Goal: Information Seeking & Learning: Learn about a topic

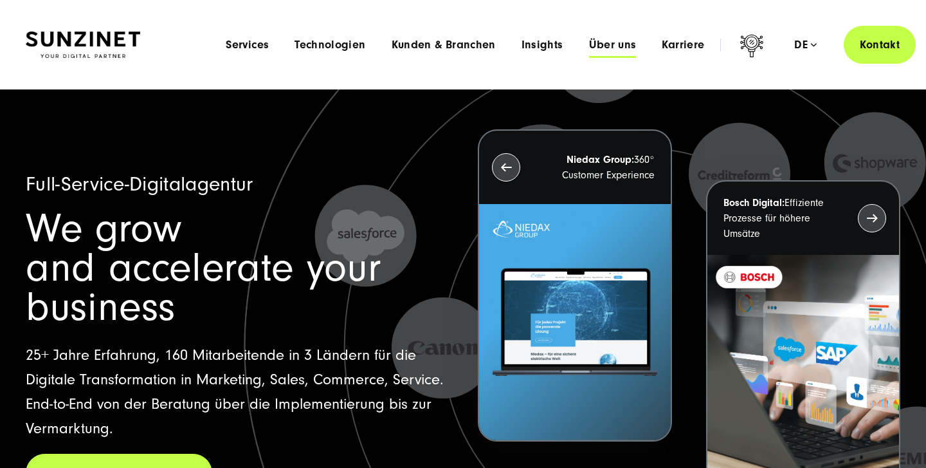
click at [623, 48] on span "Über uns" at bounding box center [613, 45] width 48 height 13
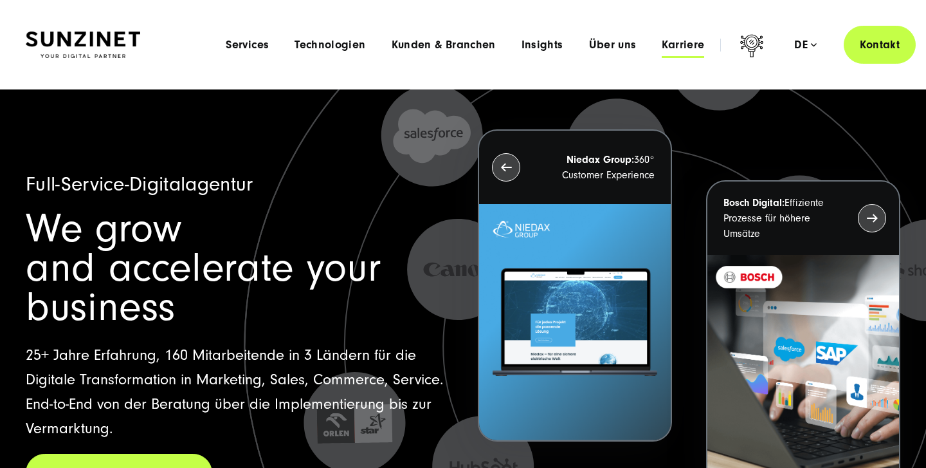
click at [676, 45] on span "Karriere" at bounding box center [683, 45] width 42 height 13
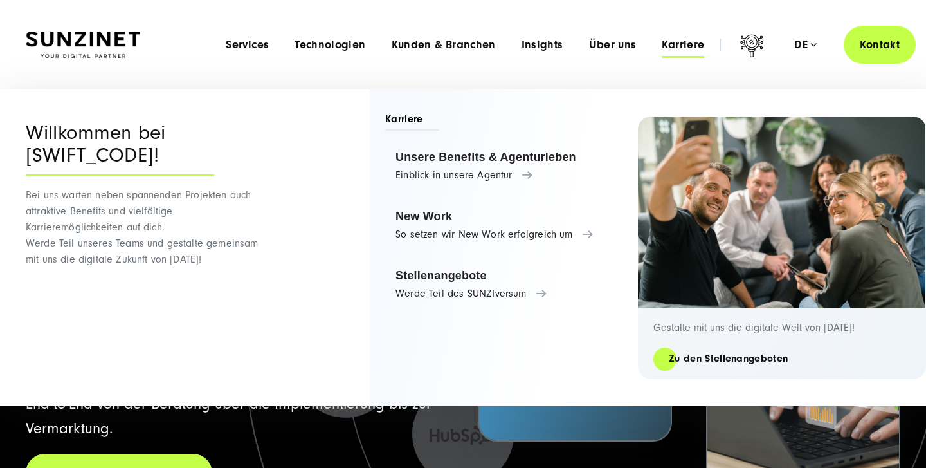
click at [676, 45] on span "Karriere" at bounding box center [683, 45] width 42 height 13
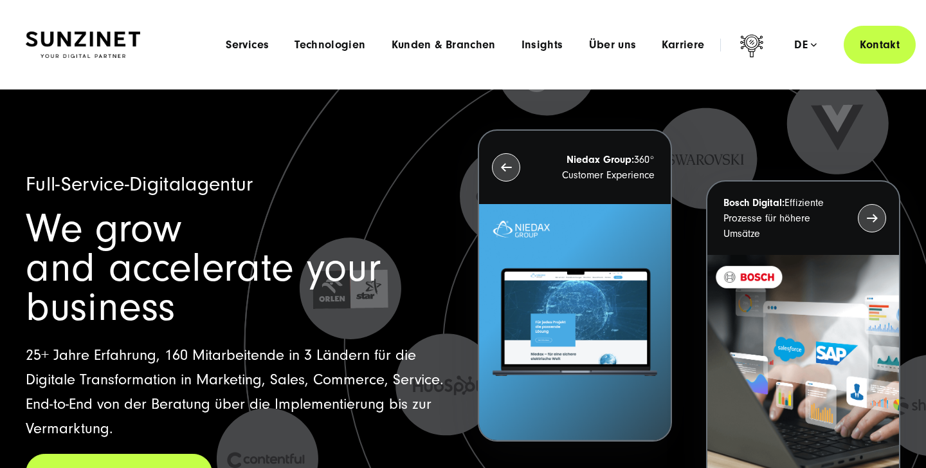
click at [668, 36] on div "Menu Services Menu Full Service Digitalagentur Wir lösen komplexe Herausforderu…" at bounding box center [564, 45] width 703 height 38
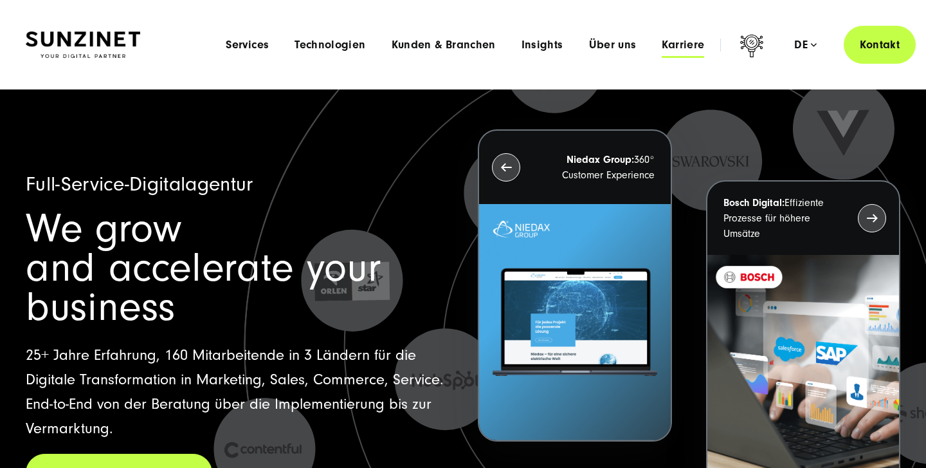
click at [673, 46] on span "Karriere" at bounding box center [683, 45] width 42 height 13
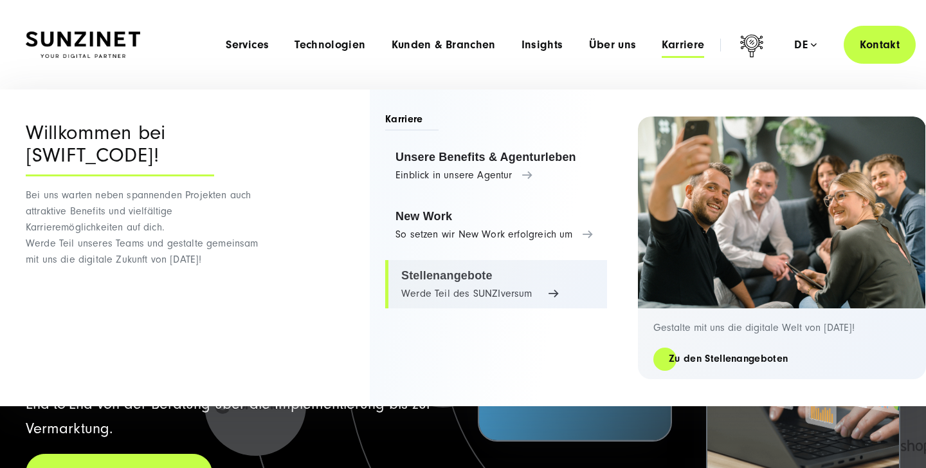
click at [438, 273] on link "Stellenangebote Werde Teil des SUNZIversum" at bounding box center [496, 284] width 222 height 49
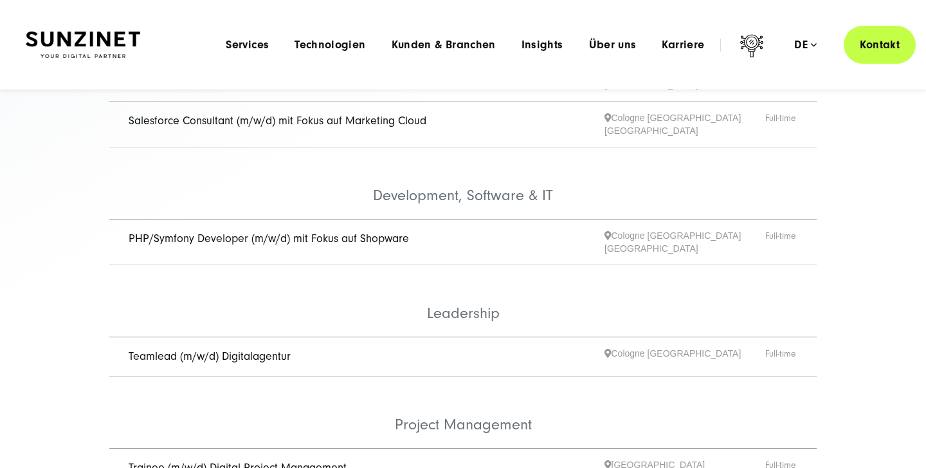
scroll to position [414, 0]
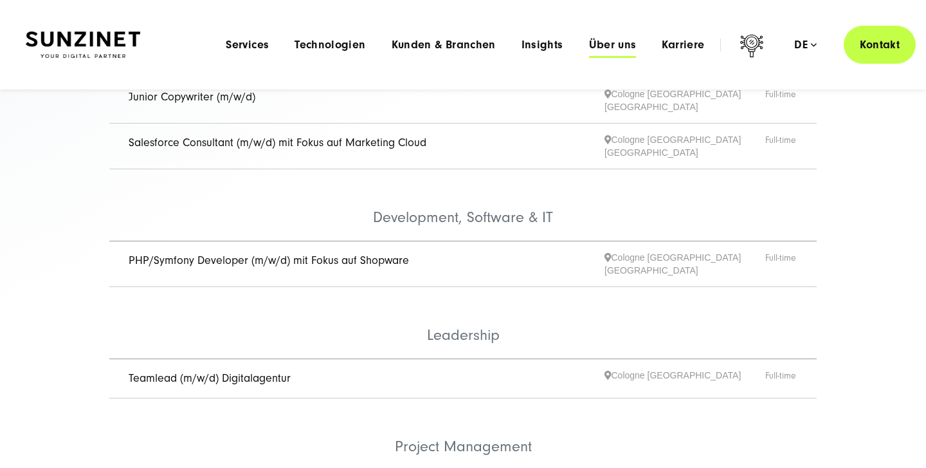
click at [609, 48] on span "Über uns" at bounding box center [613, 45] width 48 height 13
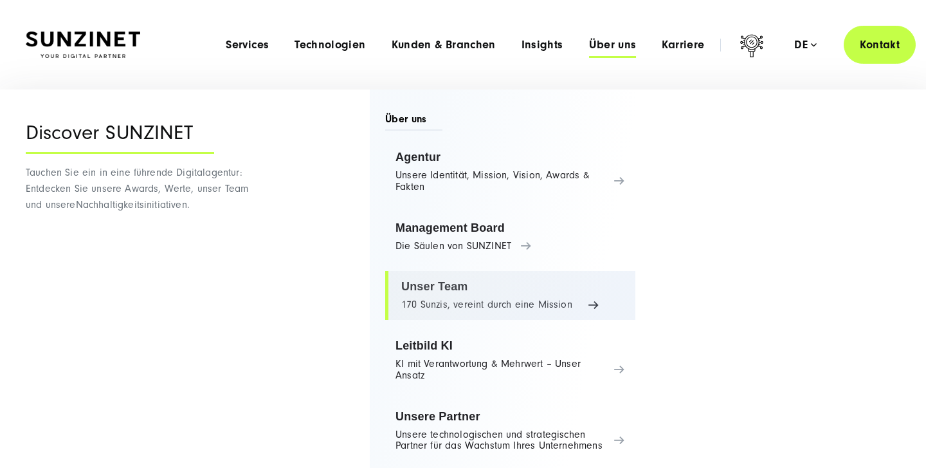
click at [440, 284] on link "Unser Team 170 Sunzis, vereint durch eine Mission" at bounding box center [510, 295] width 250 height 49
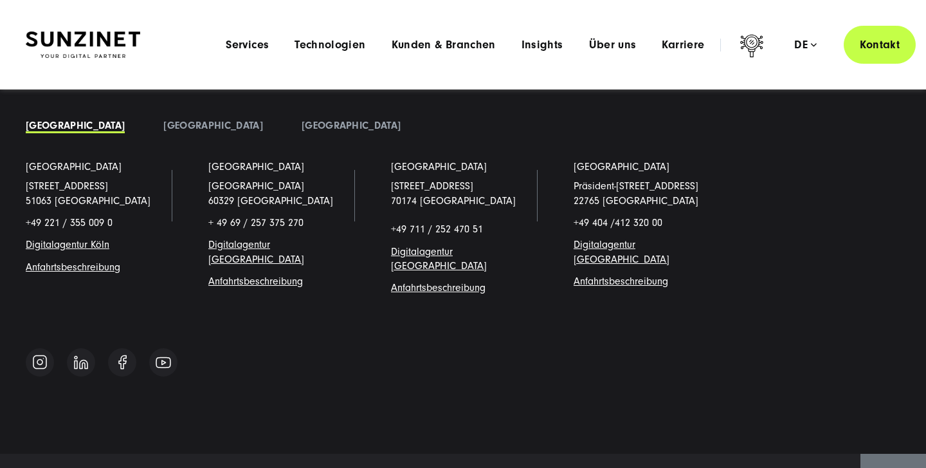
scroll to position [13515, 0]
click at [538, 46] on span "Insights" at bounding box center [543, 45] width 42 height 13
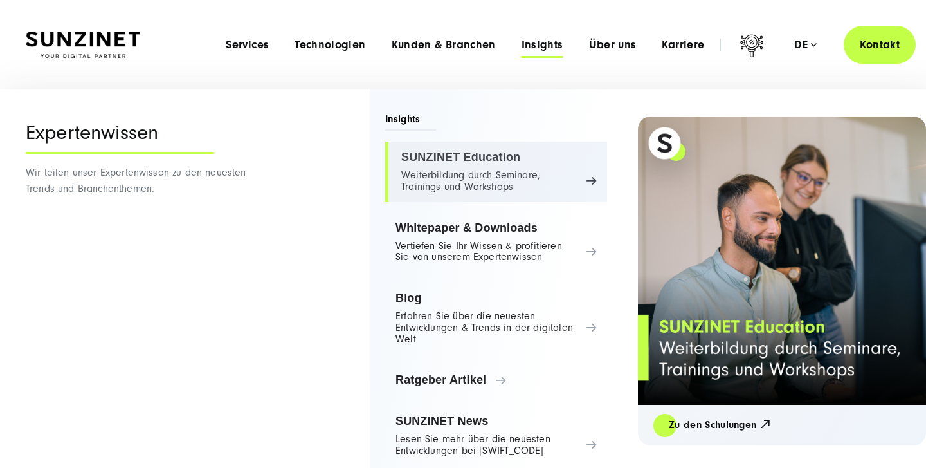
click at [466, 165] on link "SUNZINET Education Weiterbildung durch Seminare, Trainings und Workshops" at bounding box center [496, 172] width 222 height 60
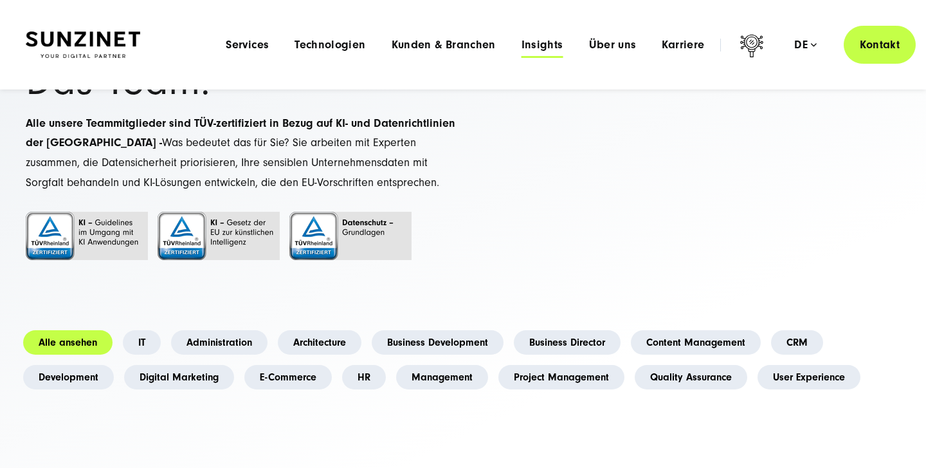
click at [549, 47] on span "Insights" at bounding box center [543, 45] width 42 height 13
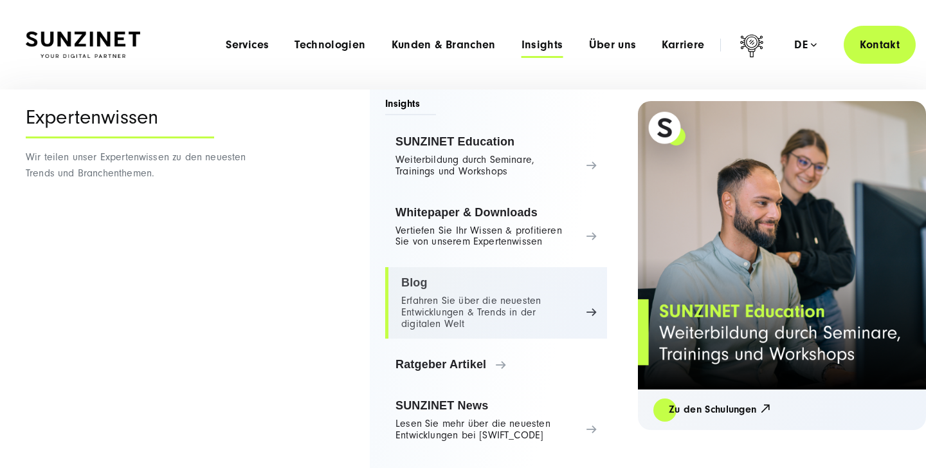
scroll to position [15, 0]
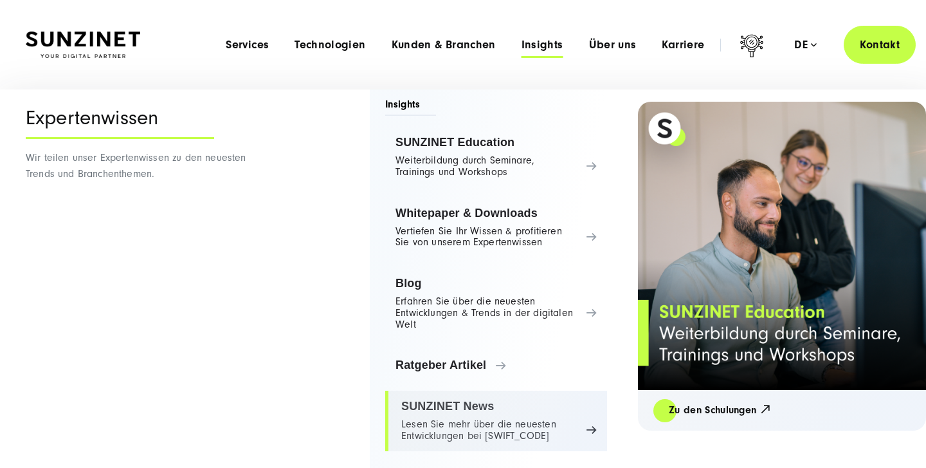
click at [419, 414] on link "SUNZINET News Lesen Sie mehr über die neuesten Entwicklungen bei [SWIFT_CODE]" at bounding box center [496, 421] width 222 height 60
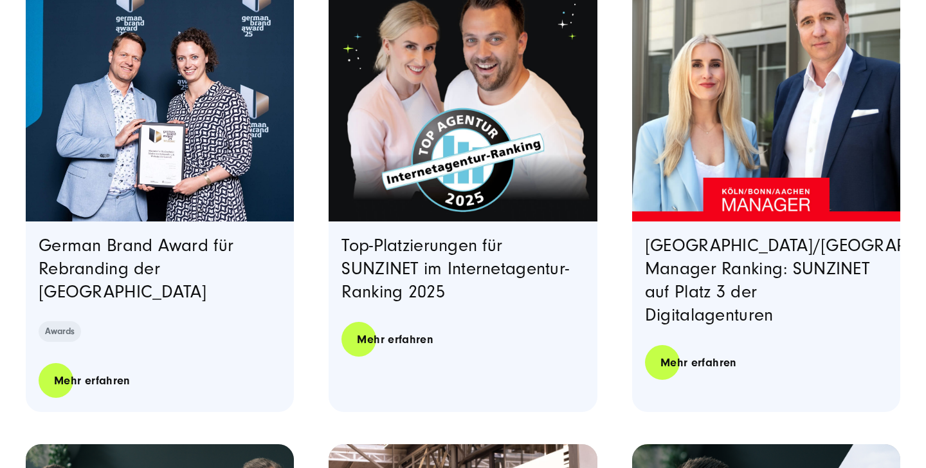
scroll to position [360, 0]
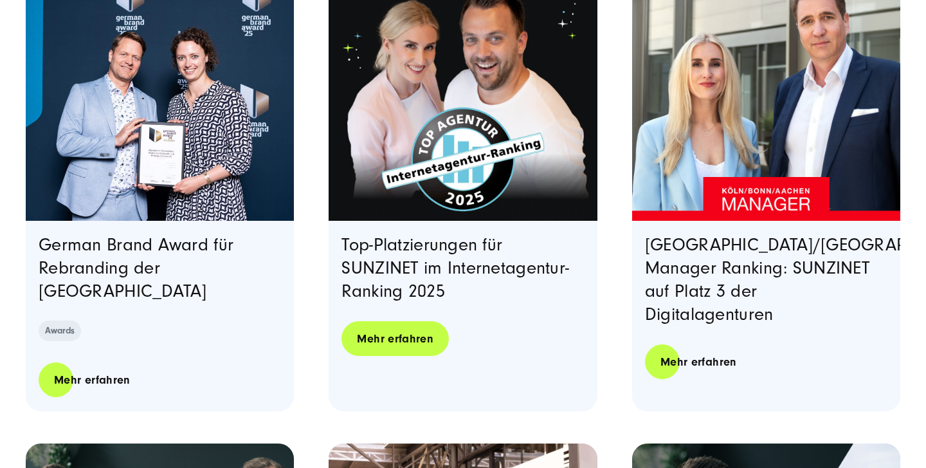
click at [417, 328] on link "Mehr erfahren" at bounding box center [395, 338] width 107 height 37
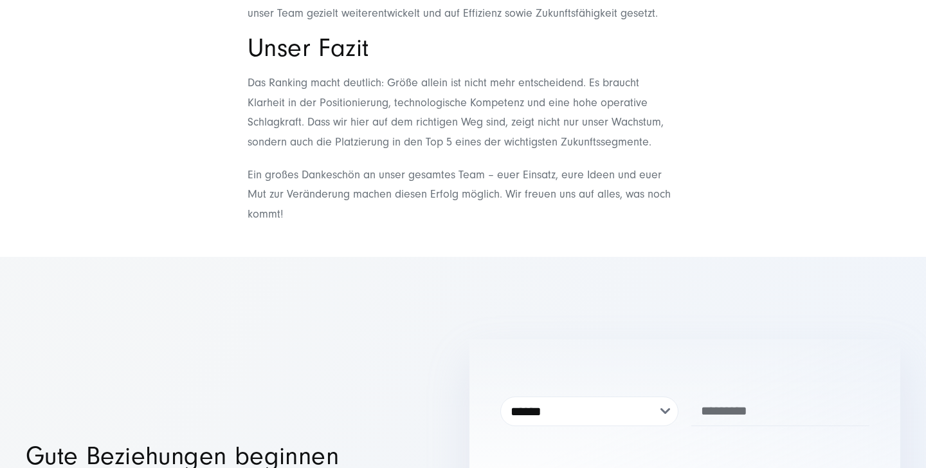
scroll to position [1343, 0]
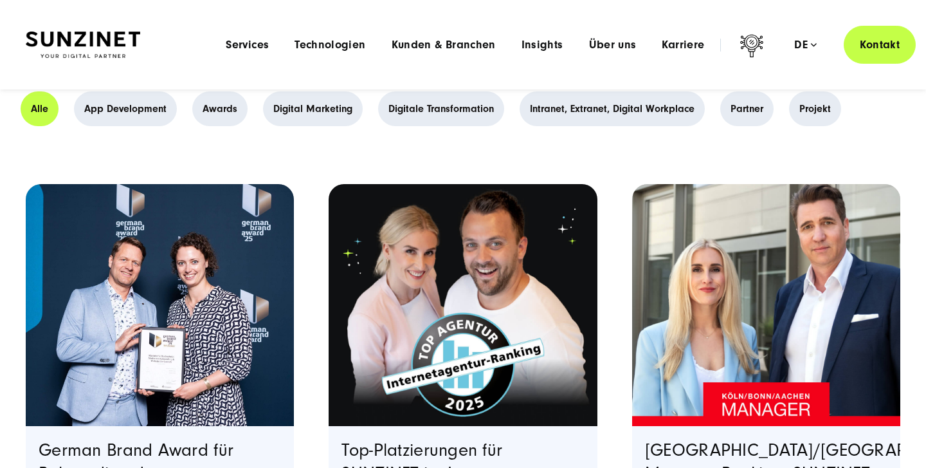
scroll to position [154, 0]
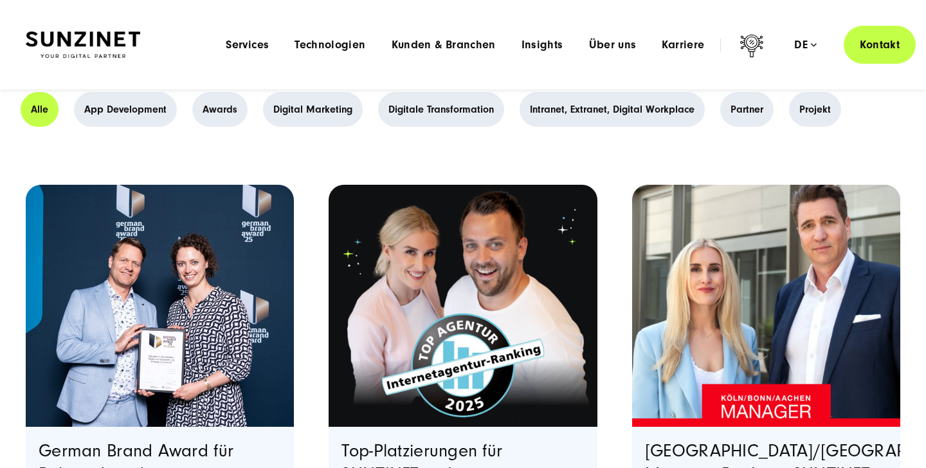
click at [700, 259] on img "Read full post: Köln/Bonn/Aachen Manager Ranking: SUNZINET auf Platz 3 der Digi…" at bounding box center [766, 306] width 273 height 246
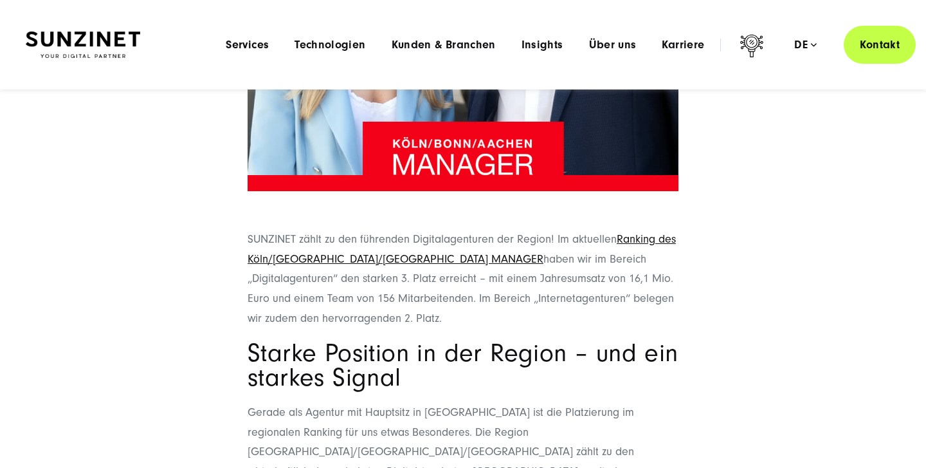
scroll to position [418, 0]
